Goal: Check status: Check status

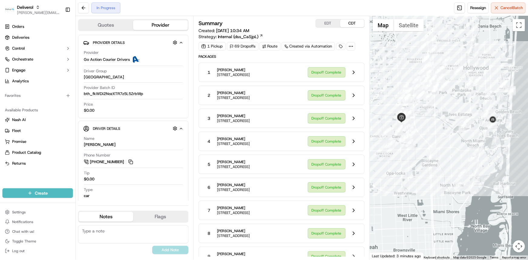
scroll to position [80, 0]
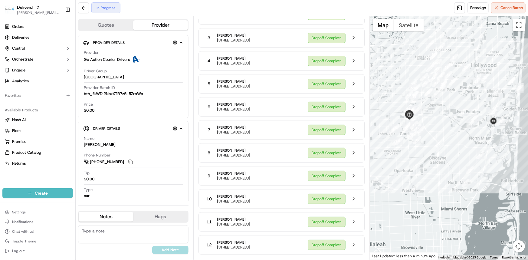
drag, startPoint x: 443, startPoint y: 144, endPoint x: 450, endPoint y: 141, distance: 8.0
click at [450, 141] on div at bounding box center [449, 138] width 158 height 244
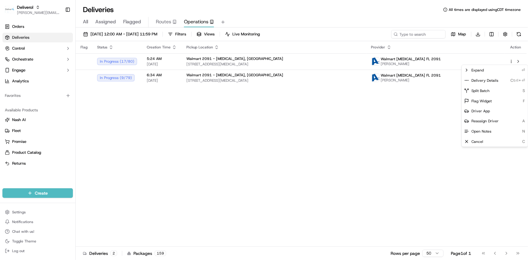
click at [191, 110] on html "Deliverol [PERSON_NAME][EMAIL_ADDRESS][PERSON_NAME][DOMAIN_NAME] Toggle Sidebar…" at bounding box center [264, 130] width 528 height 260
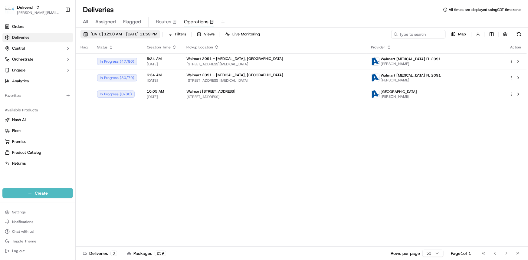
click at [122, 35] on span "[DATE] 12:00 AM - [DATE] 11:59 PM" at bounding box center [123, 33] width 67 height 5
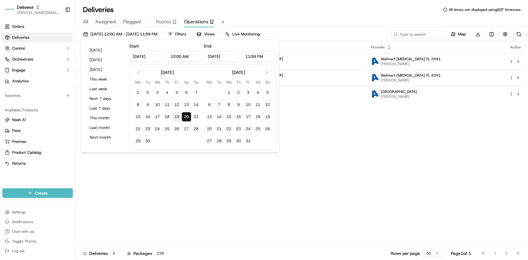
click at [177, 116] on button "19" at bounding box center [177, 117] width 10 height 10
type input "[DATE]"
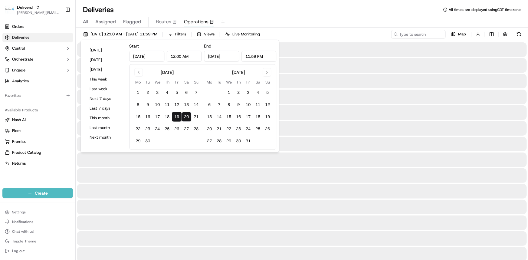
click at [304, 19] on div "All Assigned Flagged Routes Operations" at bounding box center [302, 22] width 452 height 11
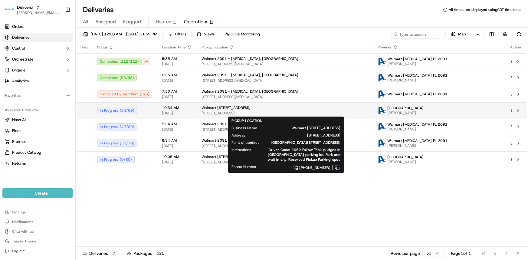
click at [228, 113] on span "[STREET_ADDRESS]" at bounding box center [284, 113] width 166 height 5
